Goal: Communication & Community: Answer question/provide support

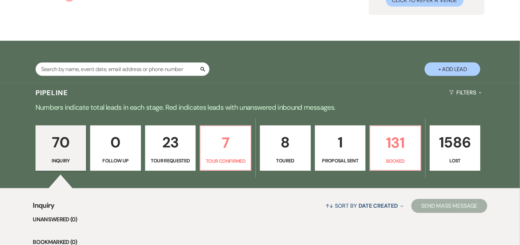
scroll to position [116, 0]
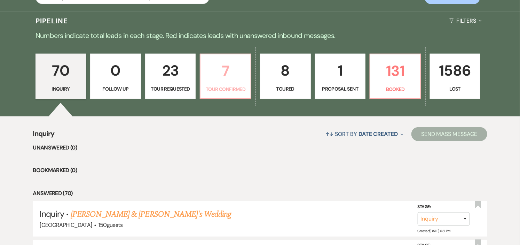
click at [214, 90] on p "Tour Confirmed" at bounding box center [226, 89] width 42 height 8
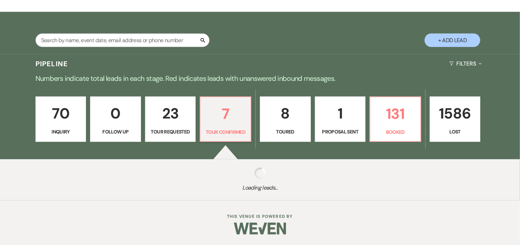
select select "4"
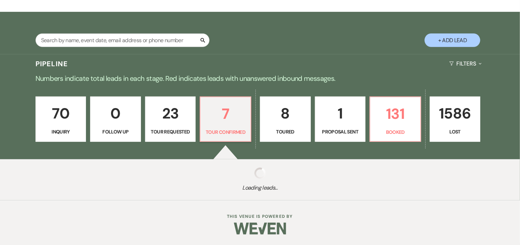
select select "4"
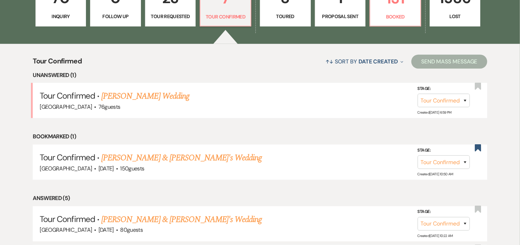
scroll to position [232, 0]
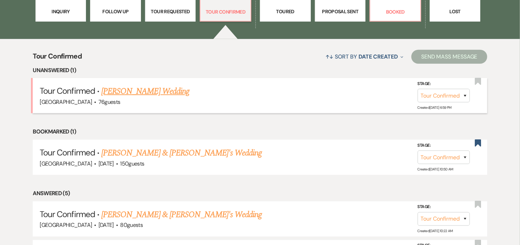
click at [116, 92] on link "[PERSON_NAME] Wedding" at bounding box center [145, 91] width 88 height 13
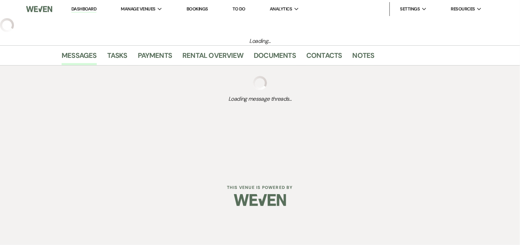
select select "4"
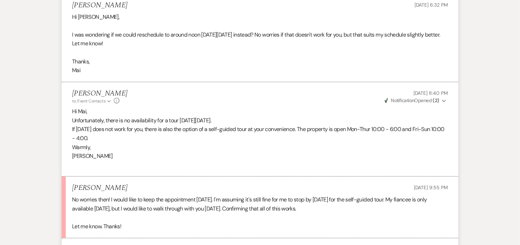
scroll to position [1570, 0]
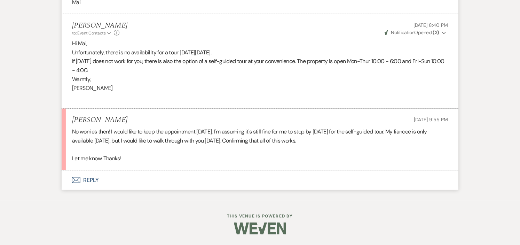
click at [95, 181] on button "Envelope Reply" at bounding box center [260, 179] width 397 height 19
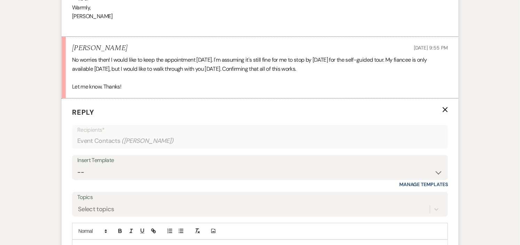
scroll to position [1689, 0]
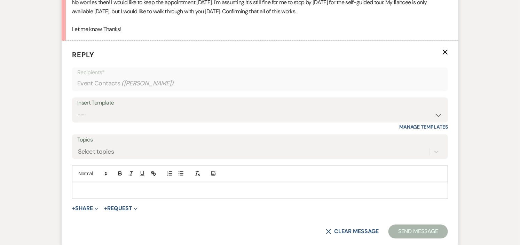
click at [137, 194] on p at bounding box center [260, 191] width 365 height 8
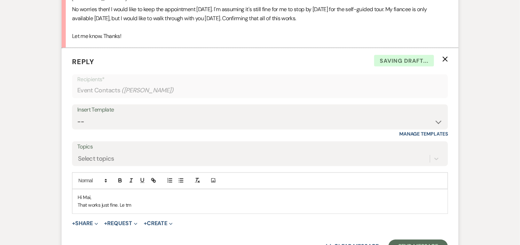
scroll to position [1733, 0]
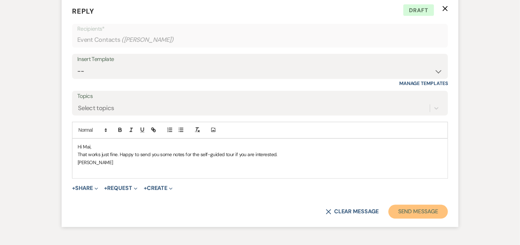
click at [414, 218] on button "Send Message" at bounding box center [419, 212] width 60 height 14
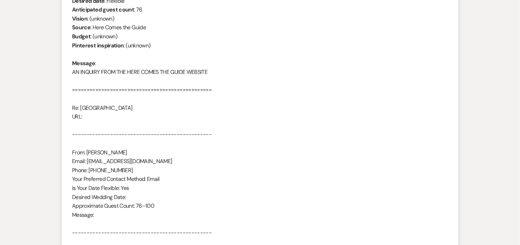
scroll to position [0, 0]
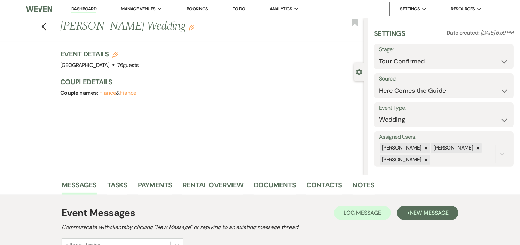
click at [85, 7] on link "Dashboard" at bounding box center [83, 9] width 25 height 7
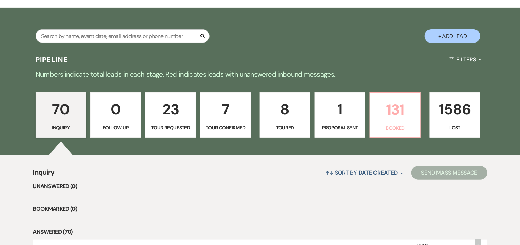
click at [374, 115] on link "131 Booked" at bounding box center [396, 114] width 52 height 45
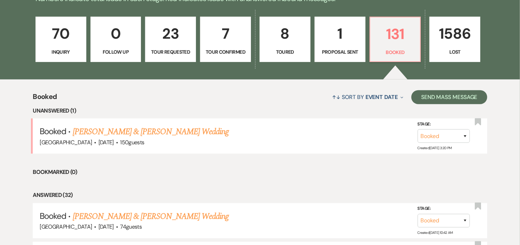
scroll to position [193, 0]
